Goal: Task Accomplishment & Management: Manage account settings

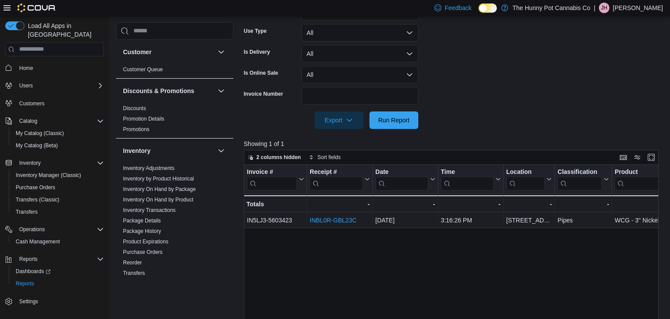
scroll to position [377, 0]
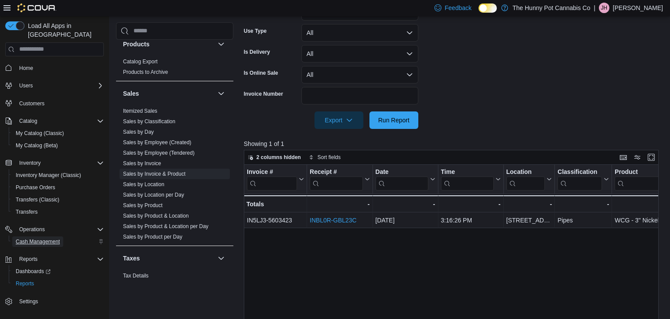
click at [34, 238] on span "Cash Management" at bounding box center [38, 241] width 44 height 7
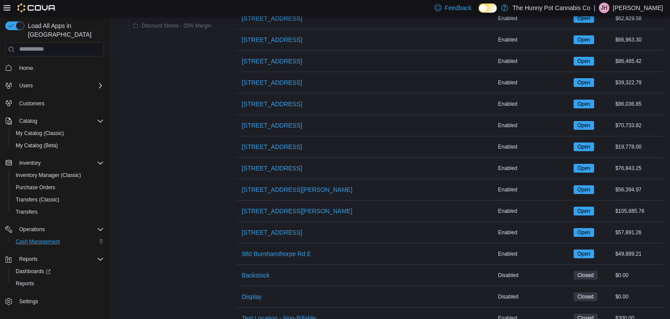
scroll to position [662, 0]
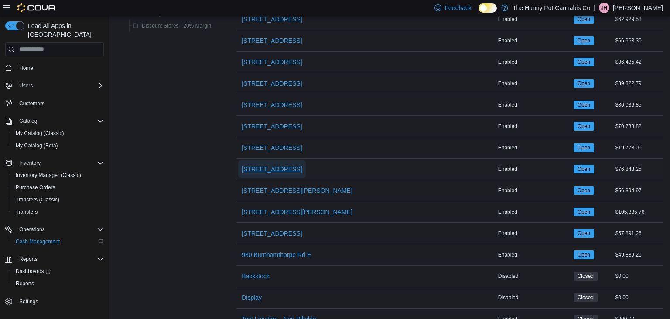
click at [269, 165] on span "[STREET_ADDRESS]" at bounding box center [272, 169] width 60 height 9
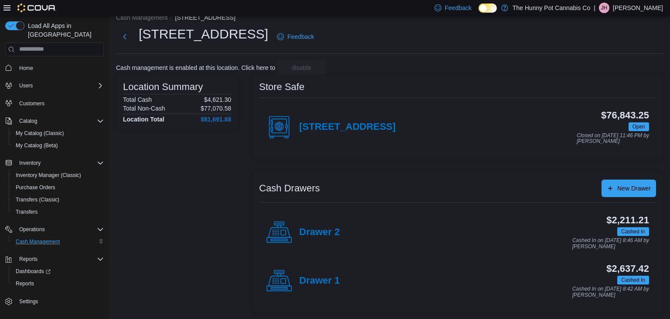
scroll to position [13, 0]
click at [302, 276] on h4 "Drawer 1" at bounding box center [319, 280] width 41 height 11
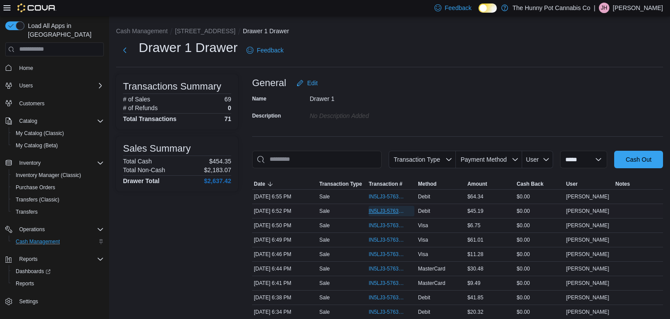
click at [378, 211] on span "IN5LJ3-5763940" at bounding box center [387, 210] width 37 height 7
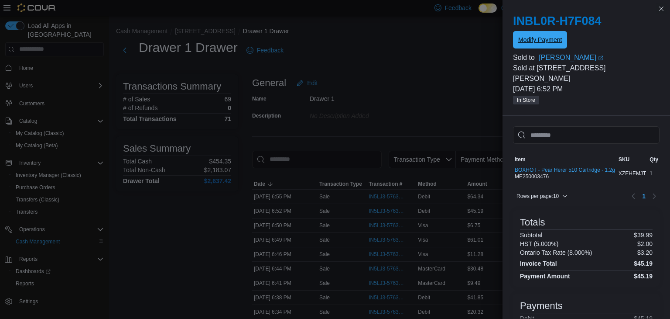
click at [542, 40] on span "Modify Payment" at bounding box center [540, 39] width 44 height 9
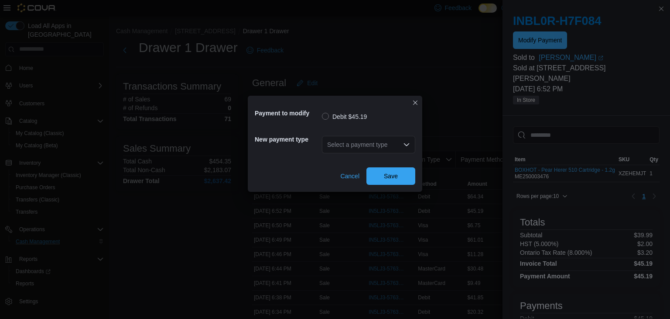
click at [364, 145] on div "Select a payment type" at bounding box center [368, 144] width 93 height 17
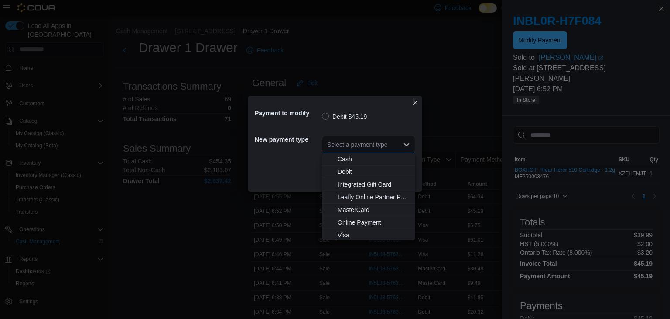
click at [343, 235] on span "Visa" at bounding box center [374, 234] width 72 height 9
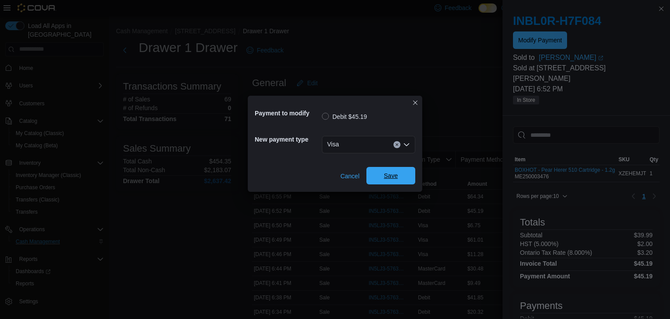
click at [384, 180] on span "Save" at bounding box center [391, 175] width 38 height 17
